Goal: Understand process/instructions: Learn how to perform a task or action

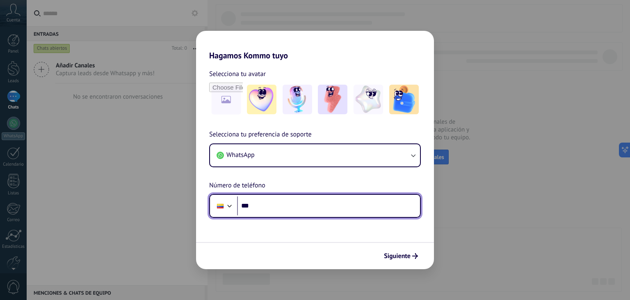
click at [311, 206] on input "***" at bounding box center [328, 205] width 183 height 19
click at [265, 202] on input "***" at bounding box center [328, 205] width 183 height 19
type input "**********"
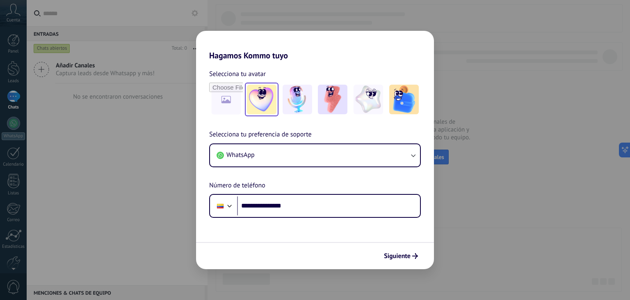
click at [254, 99] on img at bounding box center [262, 100] width 30 height 30
click at [297, 95] on img at bounding box center [298, 100] width 30 height 30
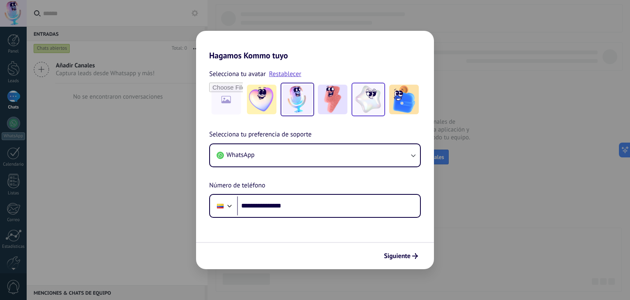
click at [376, 92] on img at bounding box center [369, 100] width 30 height 30
click at [399, 255] on span "Siguiente" at bounding box center [397, 256] width 27 height 6
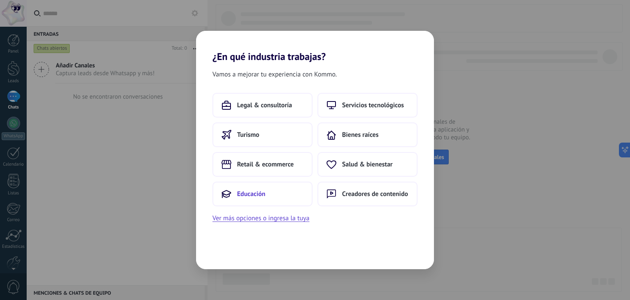
click at [289, 187] on button "Educación" at bounding box center [263, 193] width 100 height 25
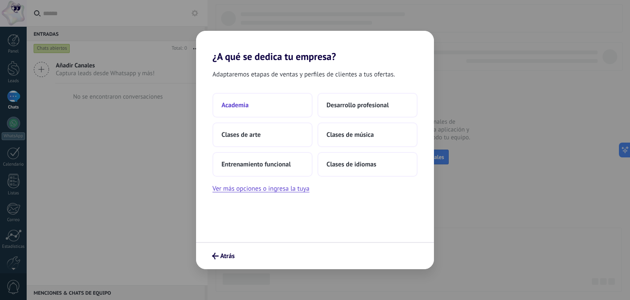
click at [266, 110] on button "Academia" at bounding box center [263, 105] width 100 height 25
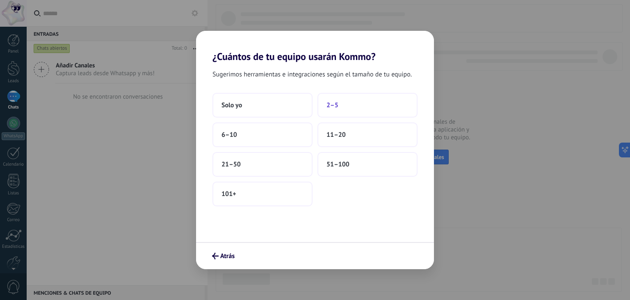
click at [325, 111] on button "2–5" at bounding box center [368, 105] width 100 height 25
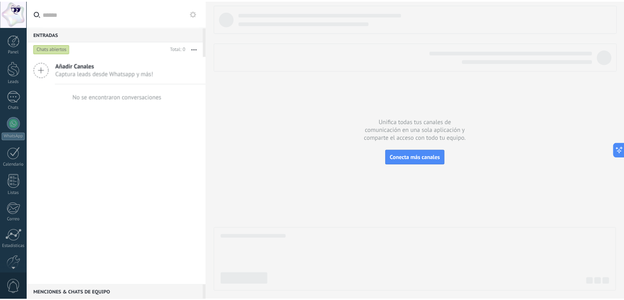
scroll to position [41, 0]
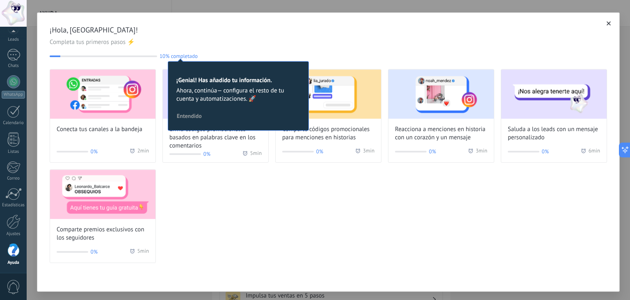
click at [194, 117] on span "Entendido" at bounding box center [189, 116] width 25 height 6
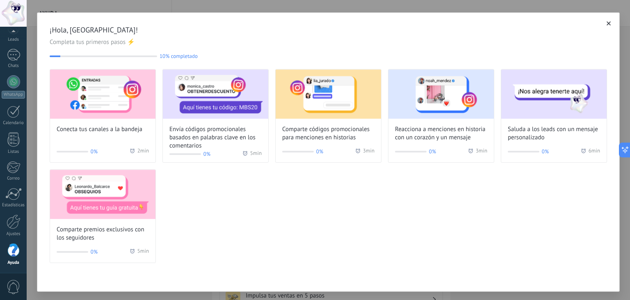
click at [271, 195] on div "Conecta tus canales a la bandeja 0% 2 min Envía códigos promocionales basados e…" at bounding box center [329, 166] width 558 height 194
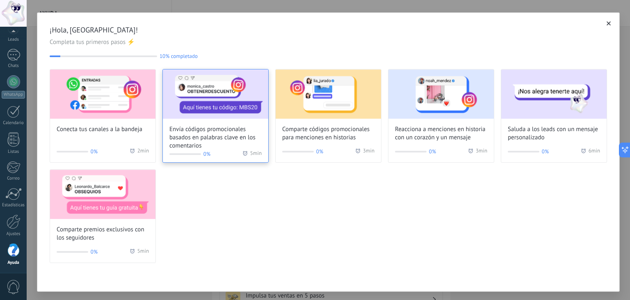
click at [215, 104] on img at bounding box center [215, 93] width 105 height 49
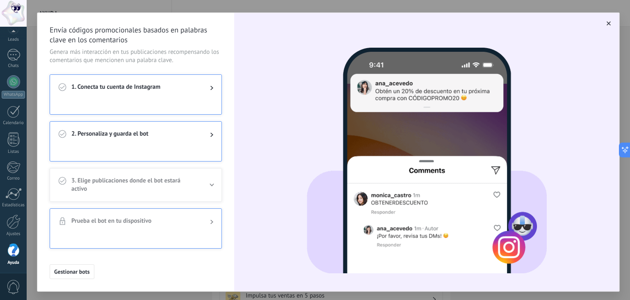
click at [608, 26] on span "button" at bounding box center [609, 24] width 4 height 6
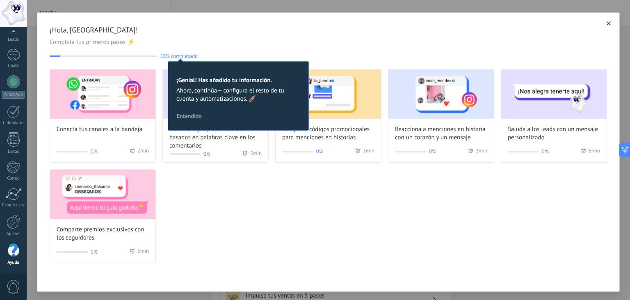
click at [245, 220] on div "Conecta tus canales a la bandeja 0% 2 min Envía códigos promocionales basados e…" at bounding box center [329, 166] width 558 height 194
click at [197, 114] on span "Entendido" at bounding box center [189, 116] width 25 height 6
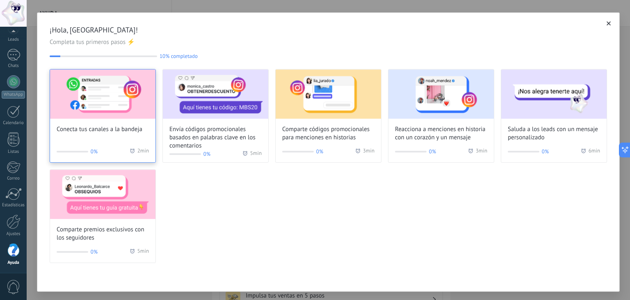
click at [81, 94] on img at bounding box center [102, 93] width 105 height 49
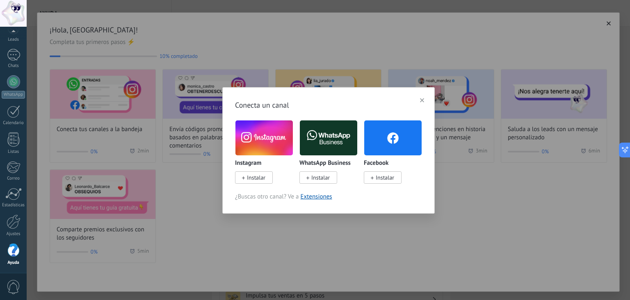
click at [423, 101] on use "button" at bounding box center [422, 100] width 4 height 4
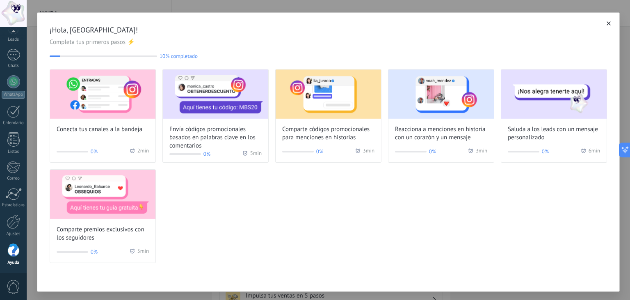
click at [607, 25] on icon "button" at bounding box center [609, 23] width 4 height 4
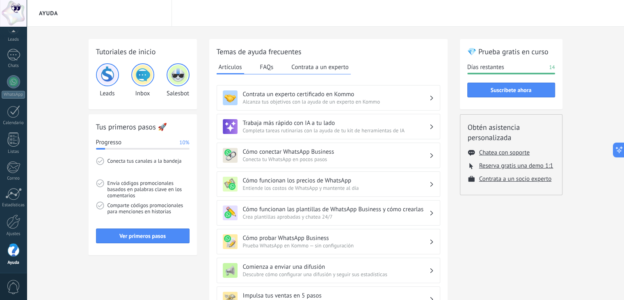
click at [457, 236] on div "Tutoriales de inicio Leads Inbox Salesbot Tus primeros pasos 🚀 Progresso 10% Co…" at bounding box center [326, 267] width 474 height 456
click at [135, 244] on div "Ver primeros pasos" at bounding box center [143, 241] width 94 height 27
click at [140, 236] on span "Ver primeros pasos" at bounding box center [142, 236] width 46 height 6
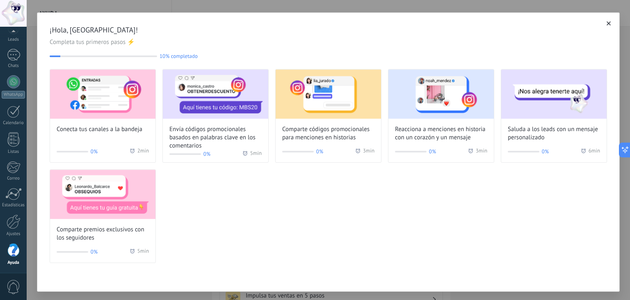
click at [605, 25] on button "button" at bounding box center [609, 23] width 8 height 8
